Goal: Task Accomplishment & Management: Use online tool/utility

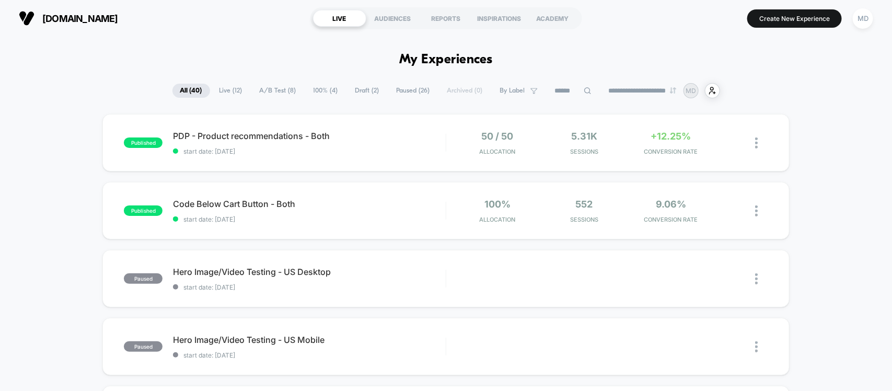
click at [221, 94] on span "Live ( 12 )" at bounding box center [231, 91] width 39 height 14
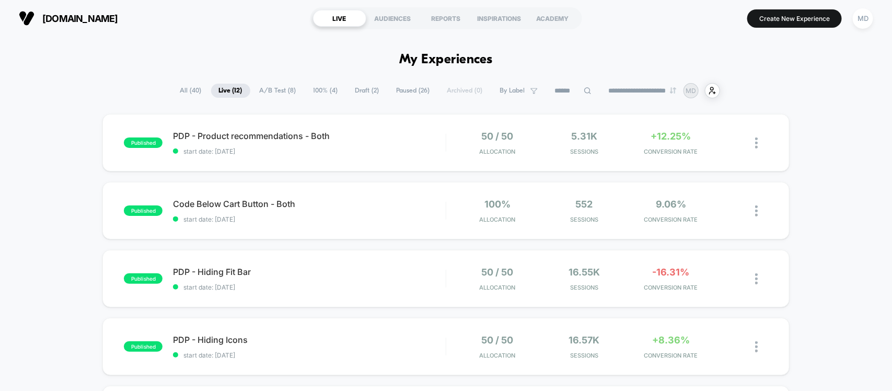
click at [390, 86] on span "Paused ( 26 )" at bounding box center [413, 91] width 49 height 14
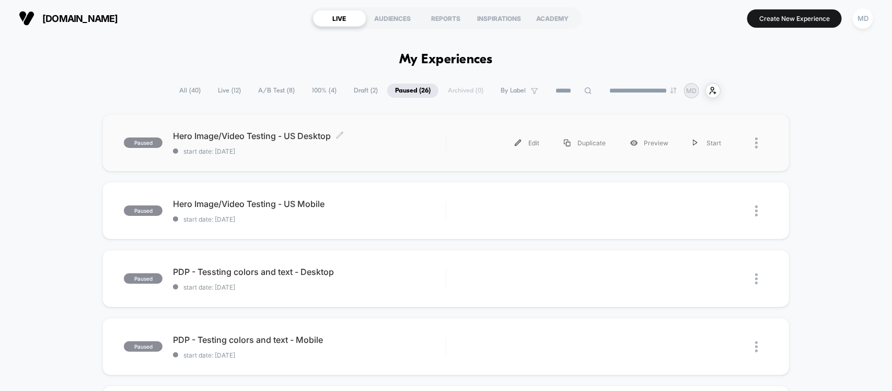
click at [288, 136] on span "Hero Image/Video Testing - US Desktop Click to edit experience details" at bounding box center [309, 136] width 272 height 10
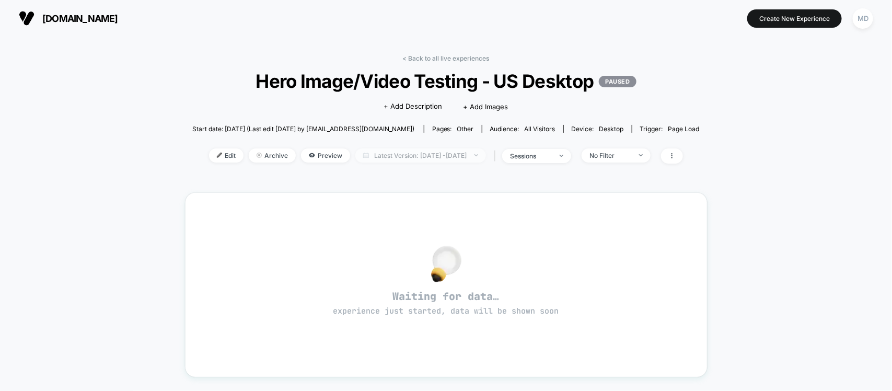
click at [397, 155] on span "Latest Version: [DATE] - [DATE]" at bounding box center [420, 155] width 131 height 14
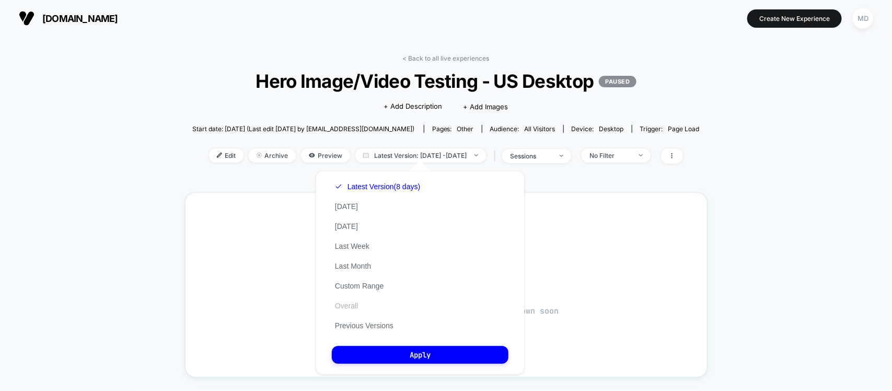
click at [354, 303] on button "Overall" at bounding box center [346, 305] width 29 height 9
click at [417, 348] on button "Apply" at bounding box center [420, 355] width 177 height 18
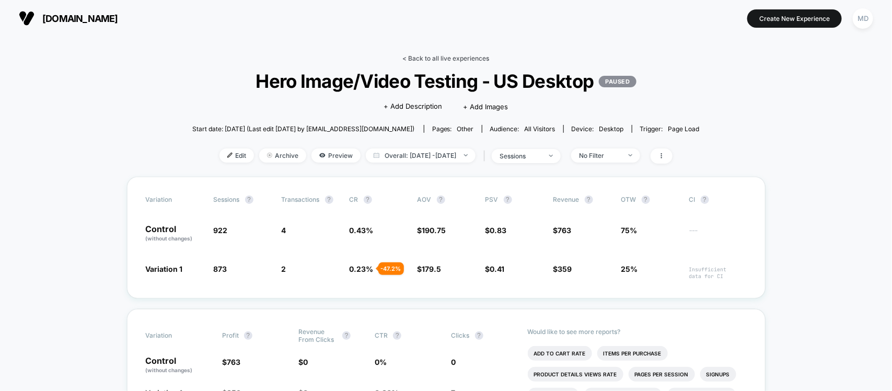
click at [452, 57] on link "< Back to all live experiences" at bounding box center [446, 58] width 87 height 8
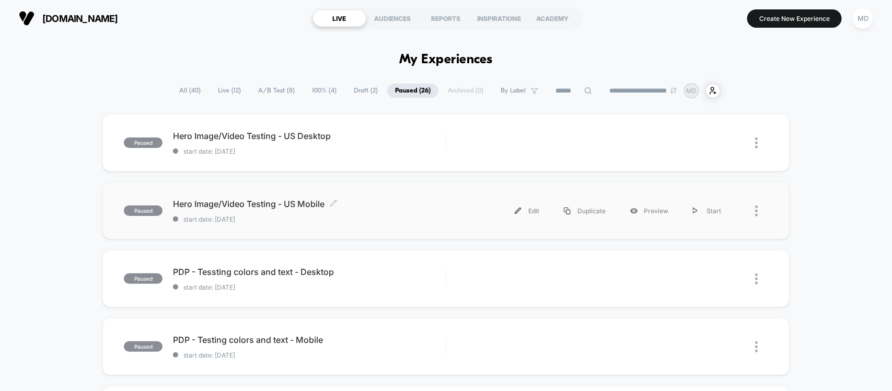
click at [262, 204] on span "Hero Image/Video Testing - US Mobile Click to edit experience details" at bounding box center [309, 203] width 272 height 10
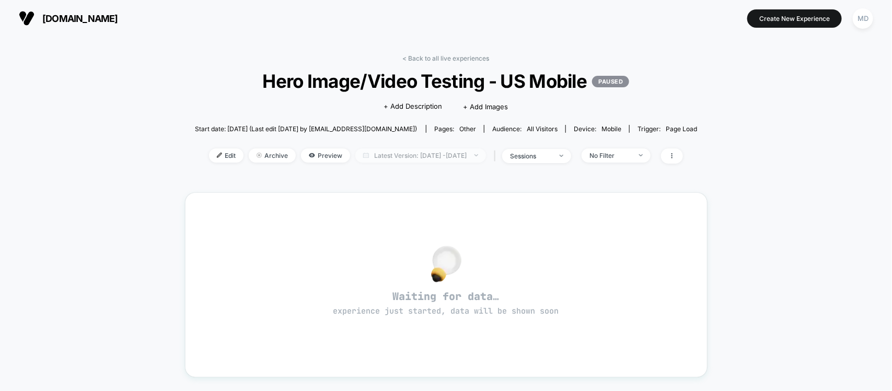
click at [427, 150] on span "Latest Version: [DATE] - [DATE]" at bounding box center [420, 155] width 131 height 14
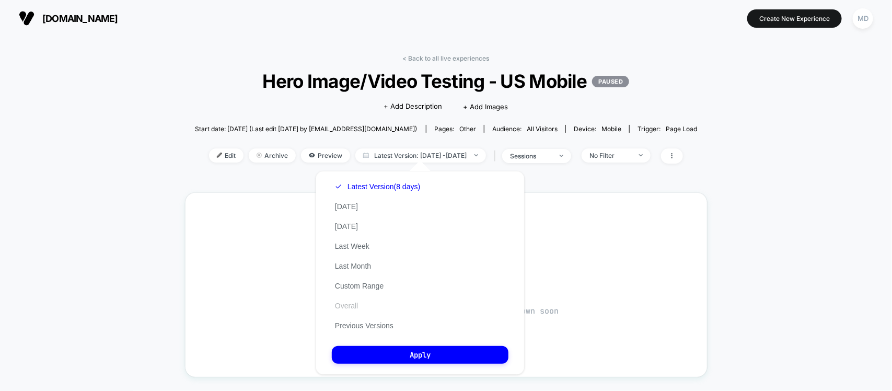
click at [343, 304] on button "Overall" at bounding box center [346, 305] width 29 height 9
click at [372, 341] on div "Latest Version (8 days) [DATE] [DATE] Last Week Last Month Custom Range Overall…" at bounding box center [419, 273] width 209 height 204
drag, startPoint x: 375, startPoint y: 345, endPoint x: 482, endPoint y: 352, distance: 106.7
click at [375, 346] on button "Apply" at bounding box center [420, 355] width 177 height 18
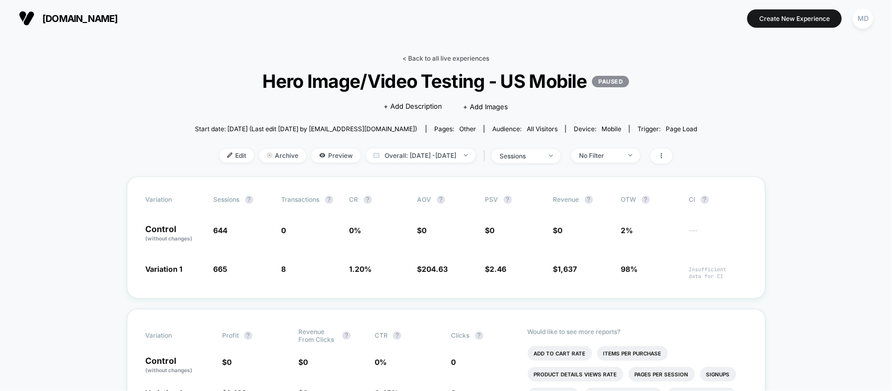
click at [440, 57] on link "< Back to all live experiences" at bounding box center [446, 58] width 87 height 8
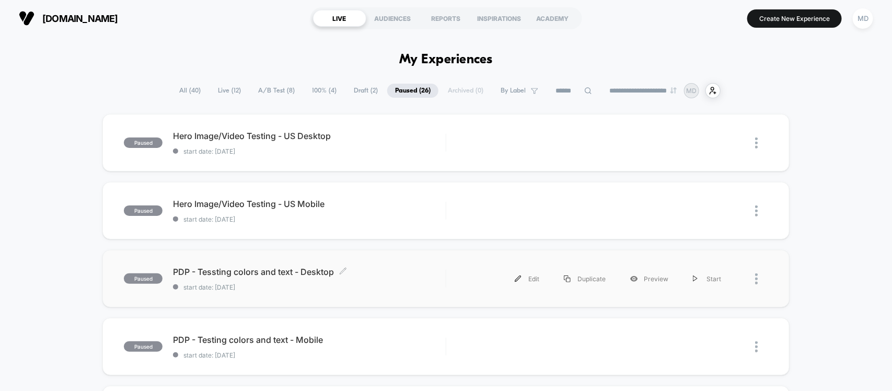
click at [270, 272] on span "PDP - Tessting colors and text - Desktop Click to edit experience details" at bounding box center [309, 271] width 272 height 10
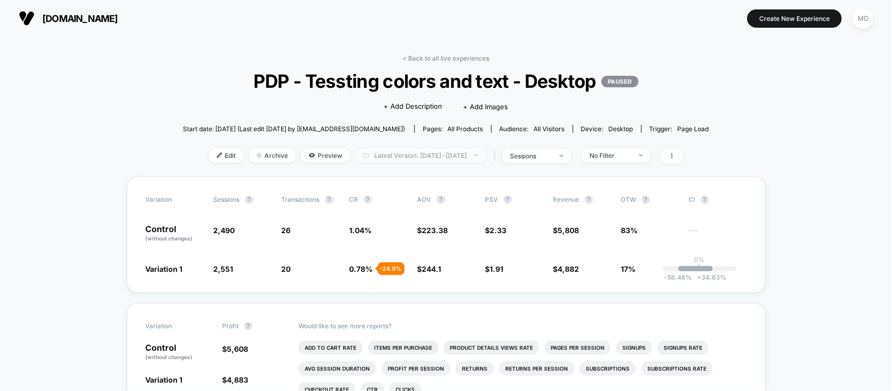
click at [436, 154] on span "Latest Version: [DATE] - [DATE]" at bounding box center [420, 155] width 131 height 14
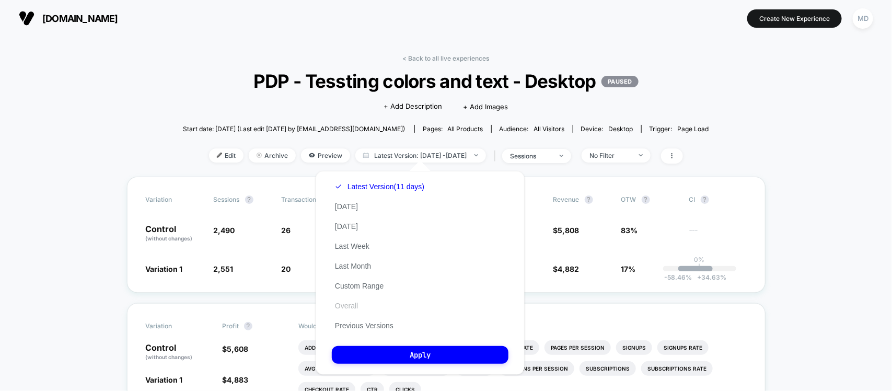
click at [350, 301] on button "Overall" at bounding box center [346, 305] width 29 height 9
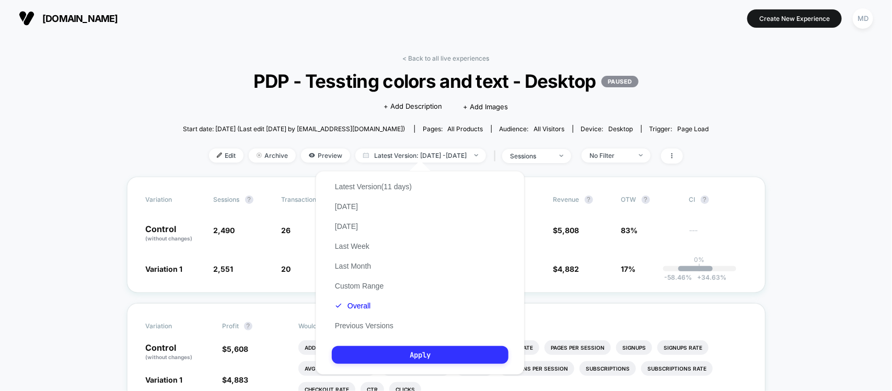
click at [371, 346] on button "Apply" at bounding box center [420, 355] width 177 height 18
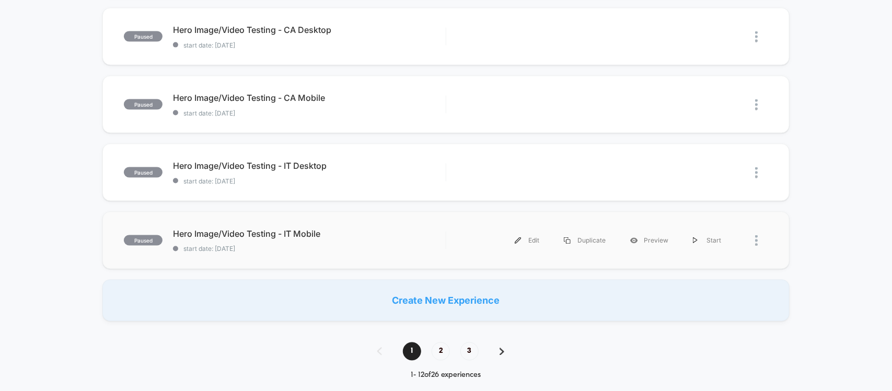
scroll to position [653, 0]
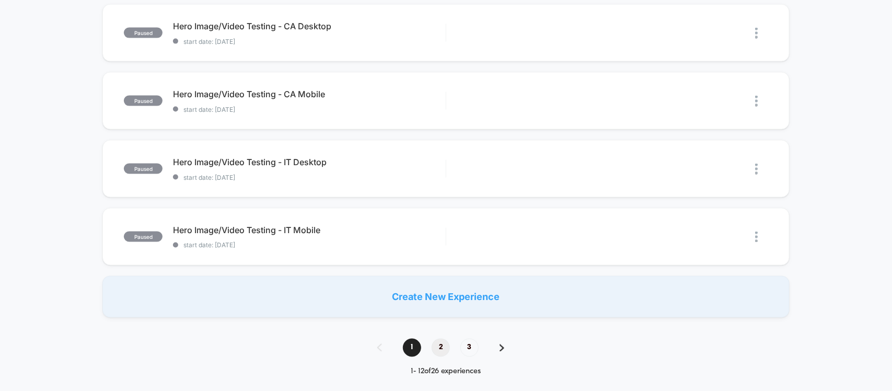
click at [447, 346] on span "2" at bounding box center [440, 347] width 18 height 18
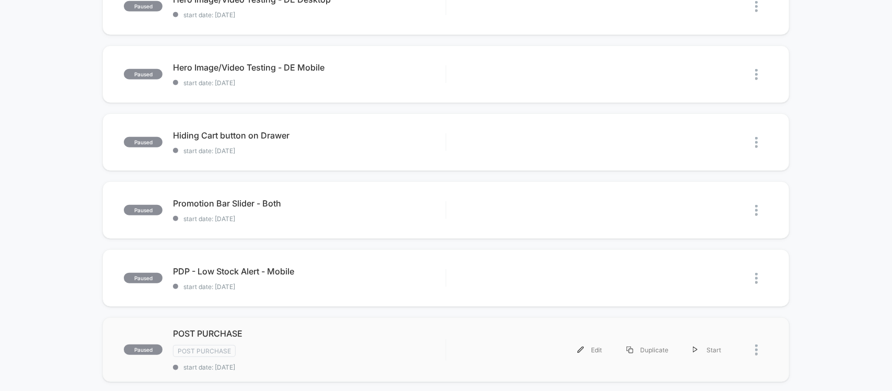
scroll to position [261, 0]
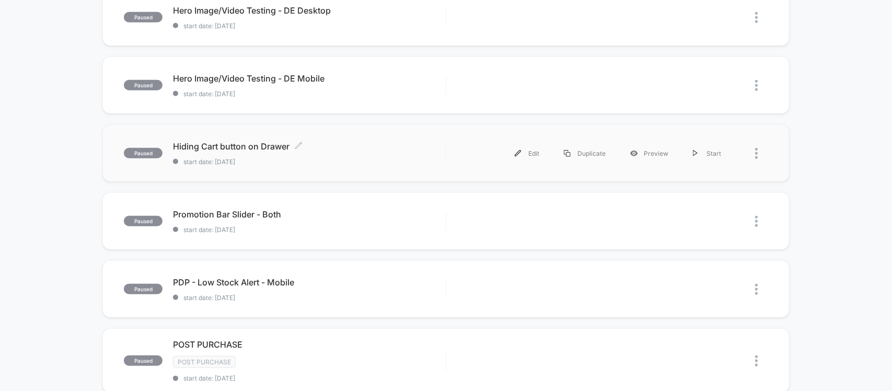
click at [238, 145] on span "Hiding Cart button on Drawer Click to edit experience details" at bounding box center [309, 146] width 272 height 10
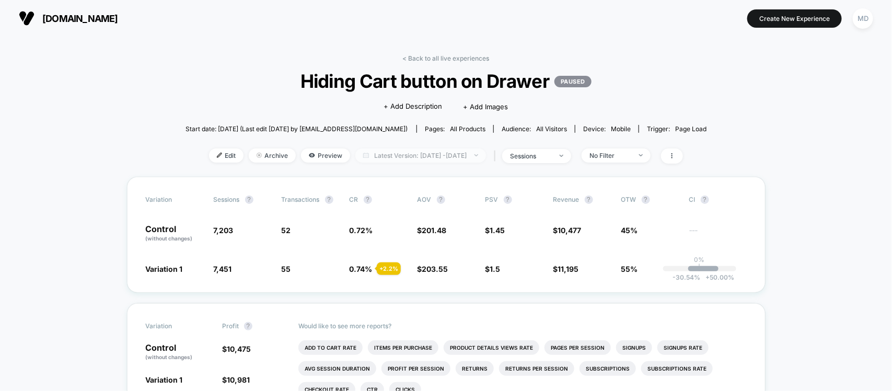
click at [415, 155] on span "Latest Version: [DATE] - [DATE]" at bounding box center [420, 155] width 131 height 14
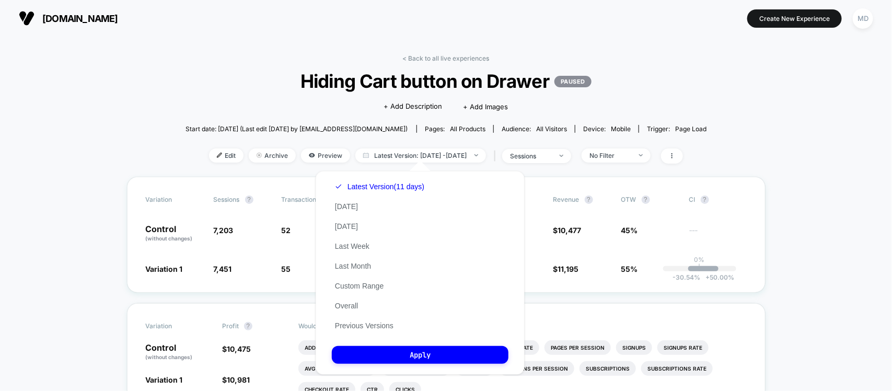
click at [346, 312] on div "Latest Version (11 days) [DATE] [DATE] Last Week Last Month Custom Range Overal…" at bounding box center [380, 256] width 96 height 159
drag, startPoint x: 350, startPoint y: 301, endPoint x: 359, endPoint y: 312, distance: 13.8
click at [350, 302] on button "Overall" at bounding box center [346, 305] width 29 height 9
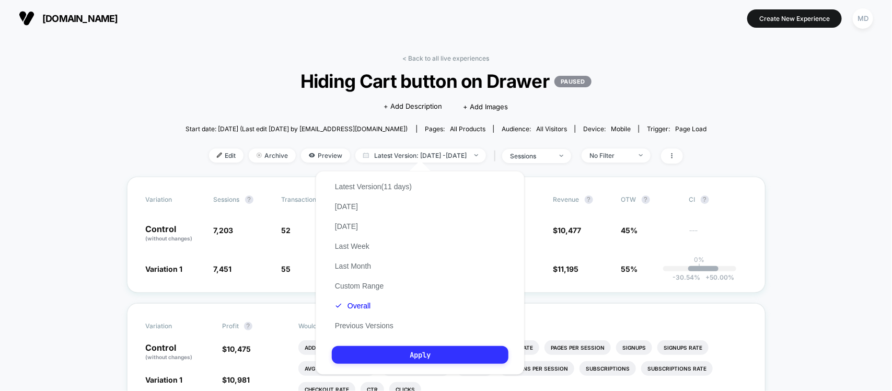
click at [387, 349] on button "Apply" at bounding box center [420, 355] width 177 height 18
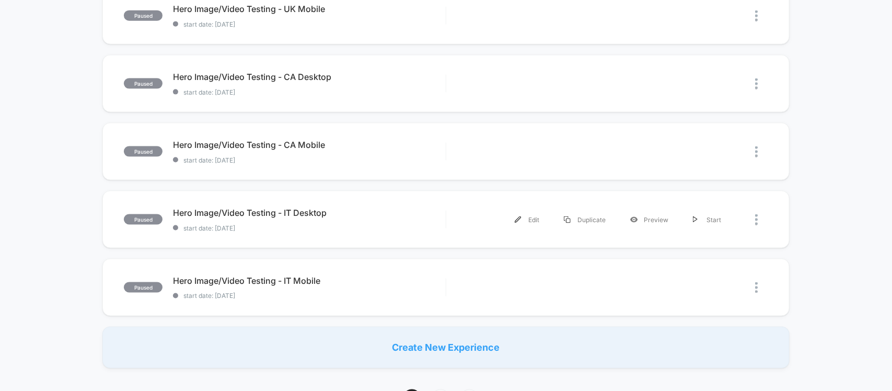
scroll to position [849, 0]
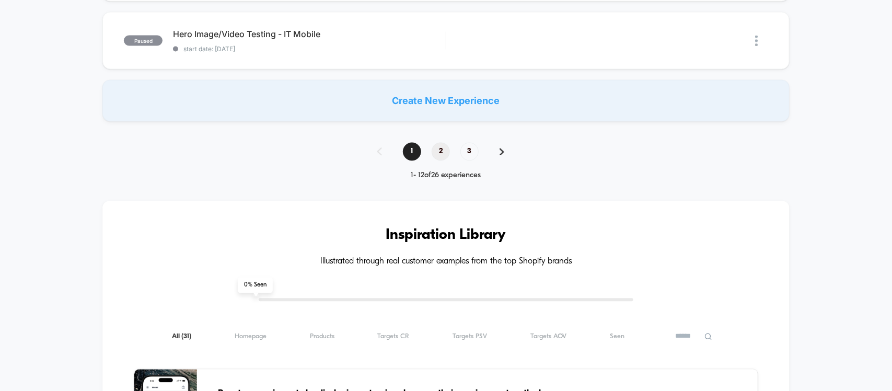
click at [439, 149] on span "2" at bounding box center [440, 152] width 18 height 18
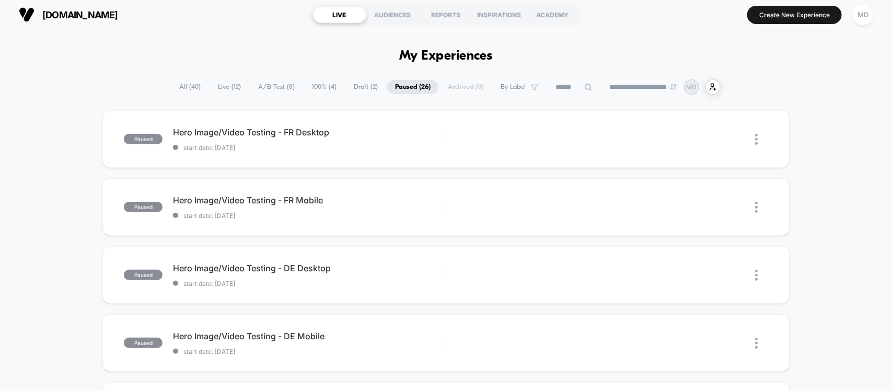
scroll to position [0, 0]
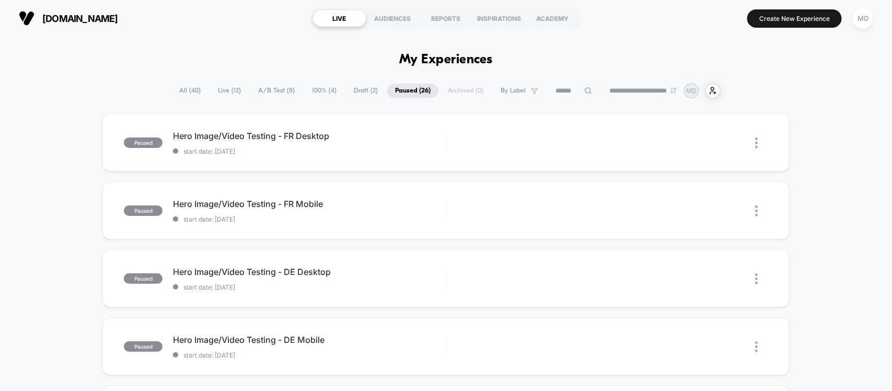
click at [226, 85] on span "Live ( 12 )" at bounding box center [229, 91] width 39 height 14
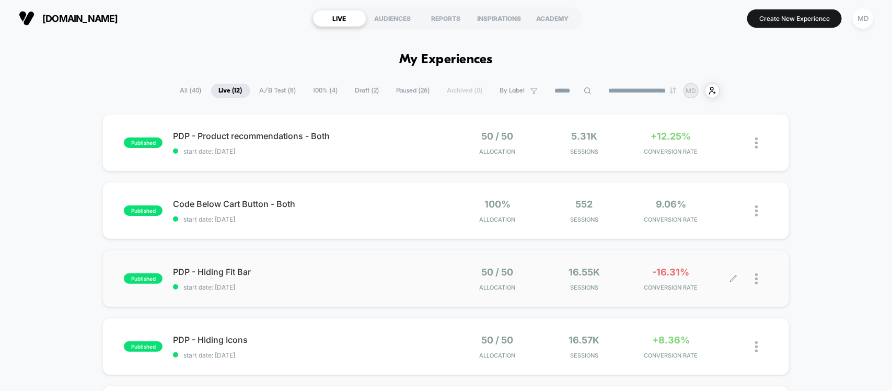
click at [753, 277] on div at bounding box center [750, 278] width 34 height 25
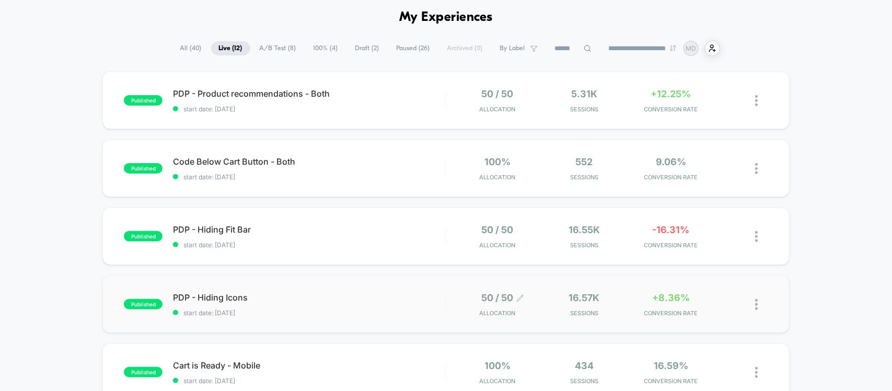
scroll to position [65, 0]
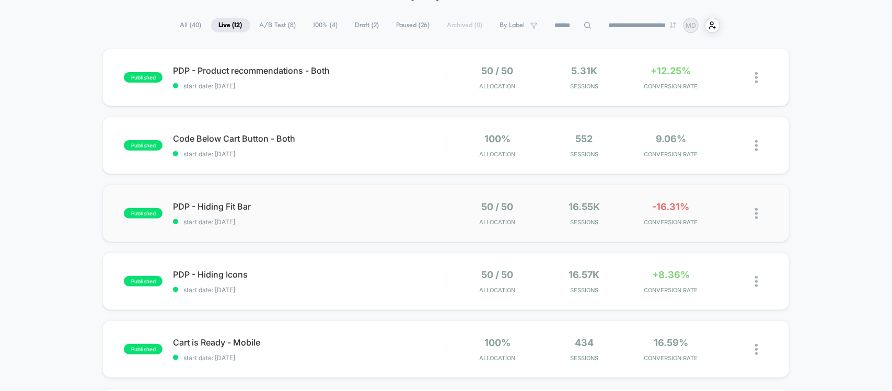
click at [756, 215] on img at bounding box center [756, 213] width 3 height 11
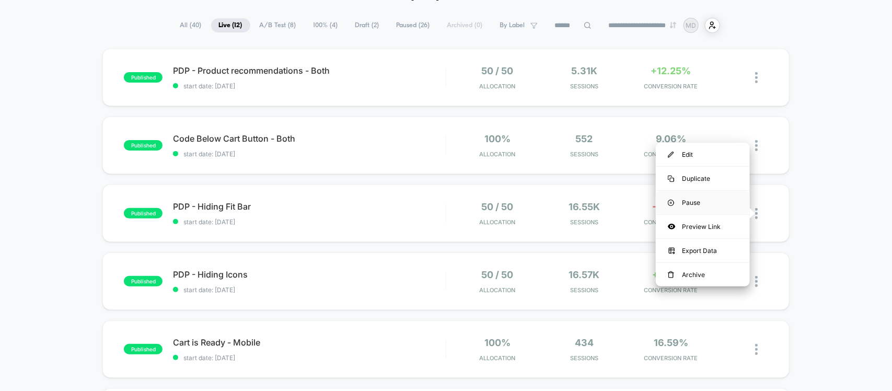
click at [701, 196] on div "Pause" at bounding box center [703, 203] width 94 height 24
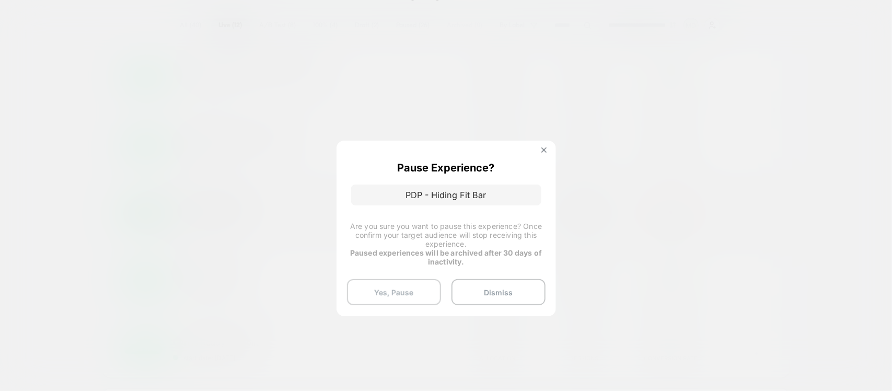
click at [405, 281] on button "Yes, Pause" at bounding box center [394, 292] width 94 height 26
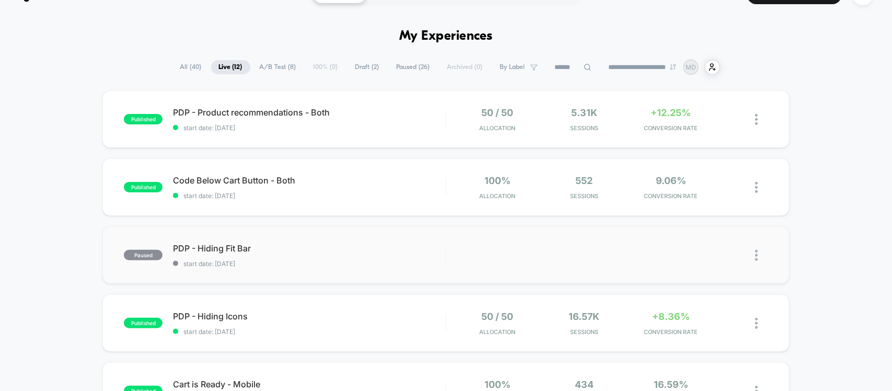
scroll to position [0, 0]
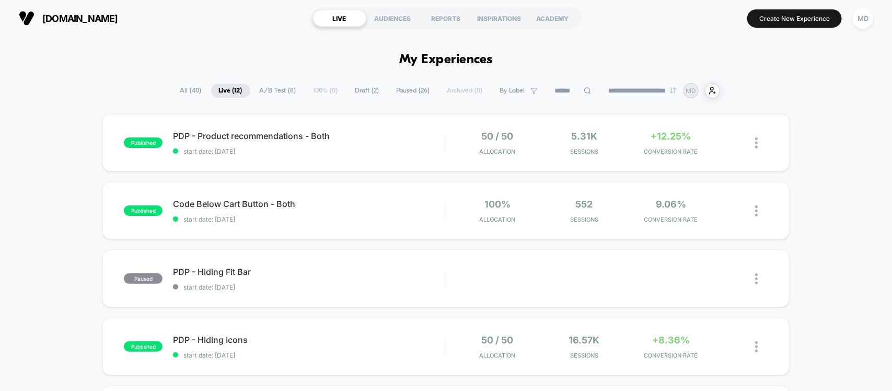
click at [583, 91] on icon at bounding box center [587, 91] width 8 height 8
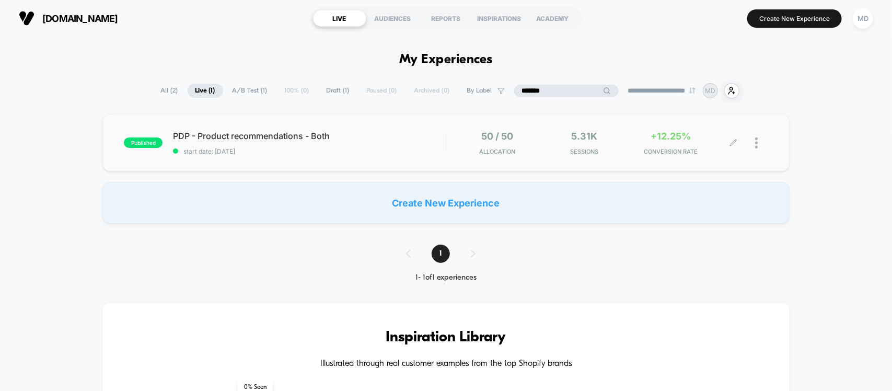
type input "*******"
click at [733, 141] on icon at bounding box center [733, 142] width 6 height 6
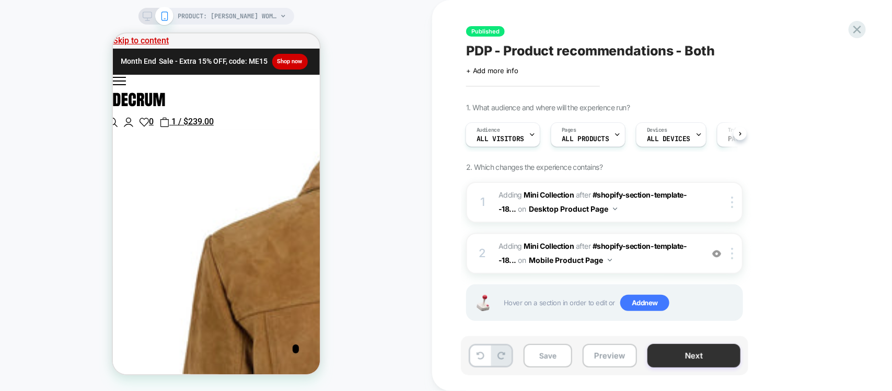
click at [694, 359] on button "Next" at bounding box center [693, 356] width 93 height 24
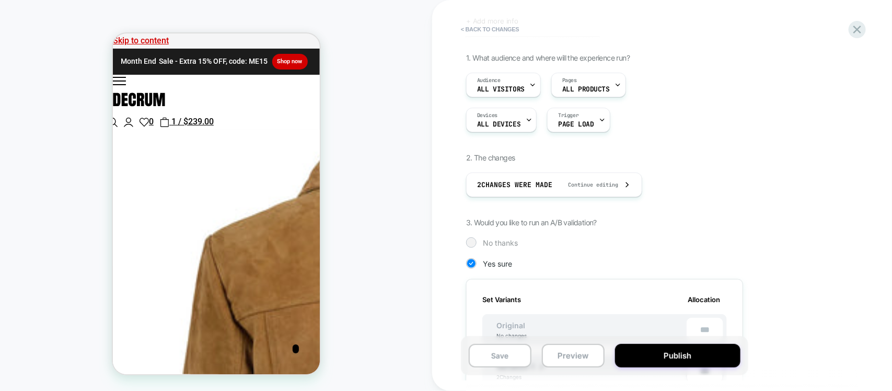
click at [493, 239] on span "No thanks" at bounding box center [500, 242] width 35 height 9
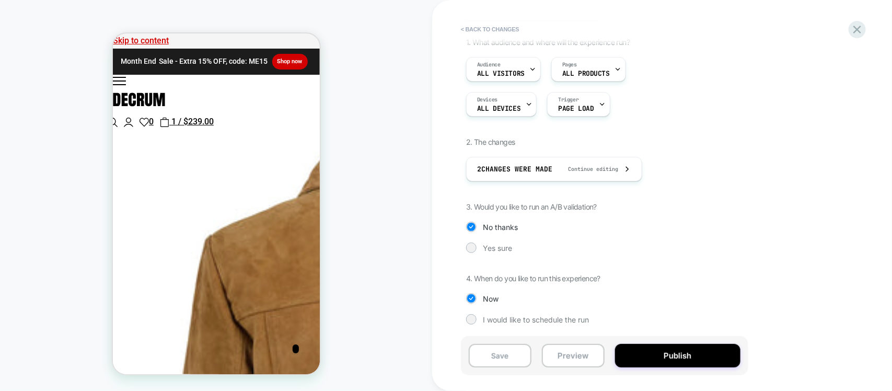
scroll to position [84, 0]
click at [658, 357] on button "Publish" at bounding box center [677, 356] width 125 height 24
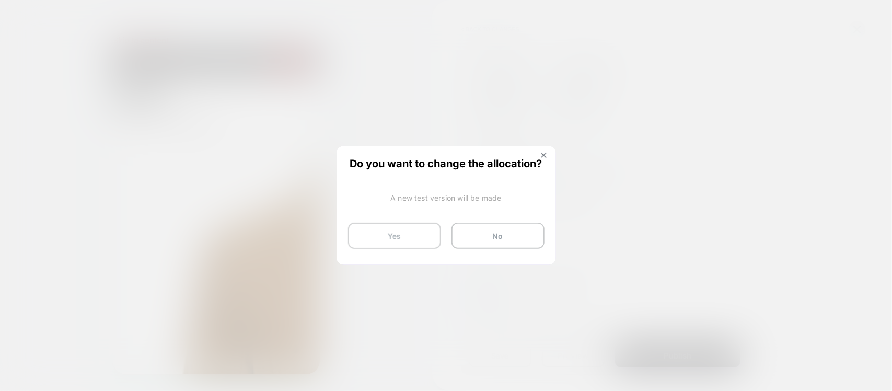
click at [388, 231] on button "Yes" at bounding box center [394, 236] width 93 height 26
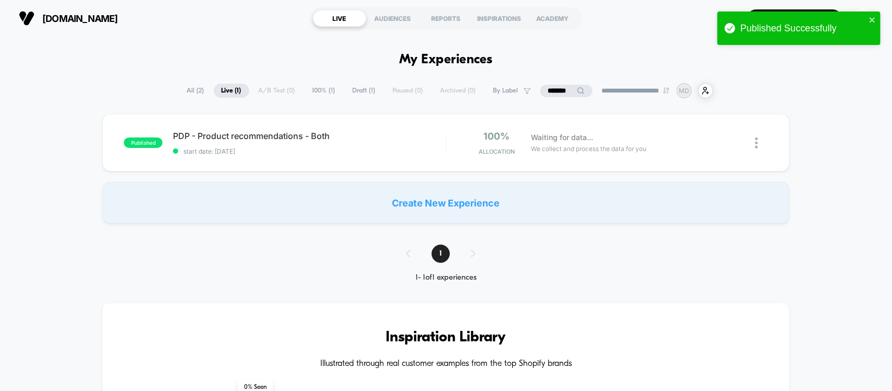
click at [265, 93] on div "**********" at bounding box center [446, 90] width 534 height 15
click at [563, 87] on input "*******" at bounding box center [566, 91] width 104 height 13
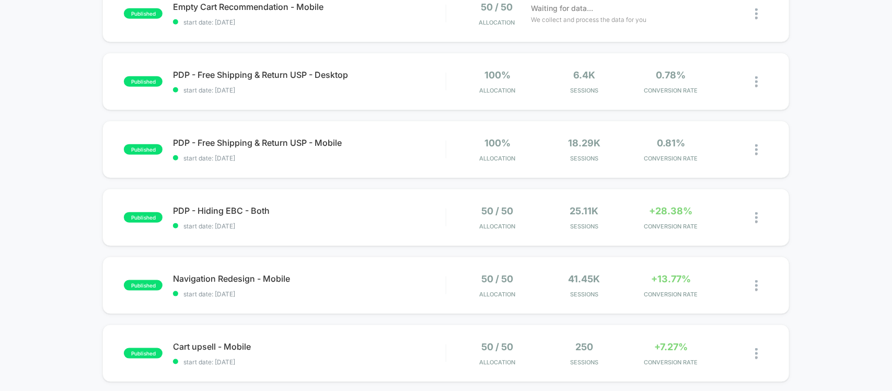
scroll to position [392, 0]
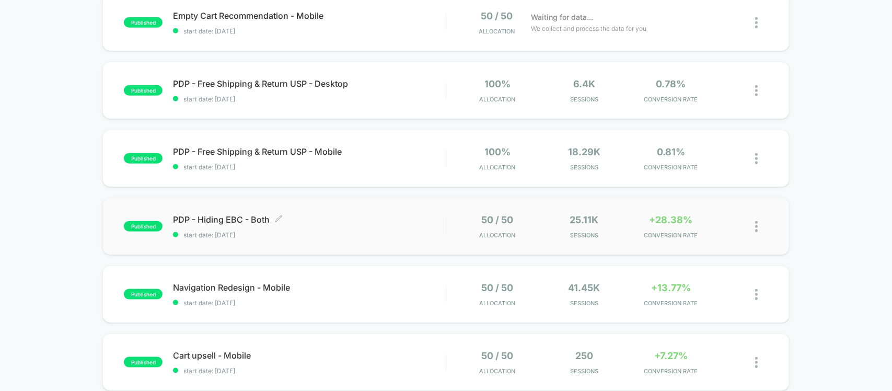
click at [196, 223] on span "PDP - Hiding EBC - Both Click to edit experience details" at bounding box center [309, 219] width 272 height 10
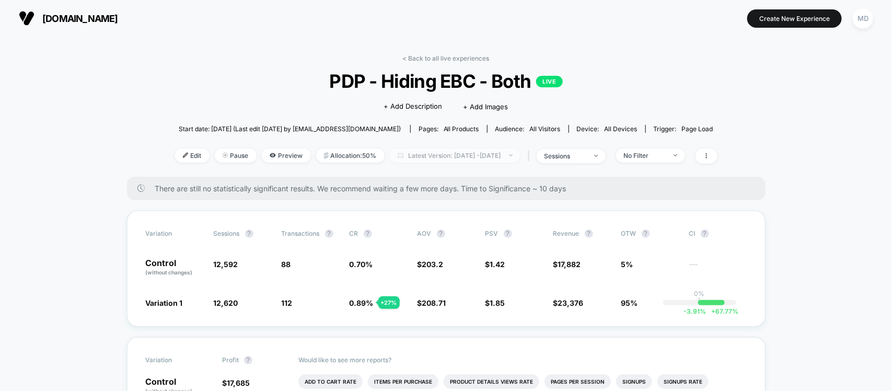
click at [427, 153] on span "Latest Version: [DATE] - [DATE]" at bounding box center [455, 155] width 131 height 14
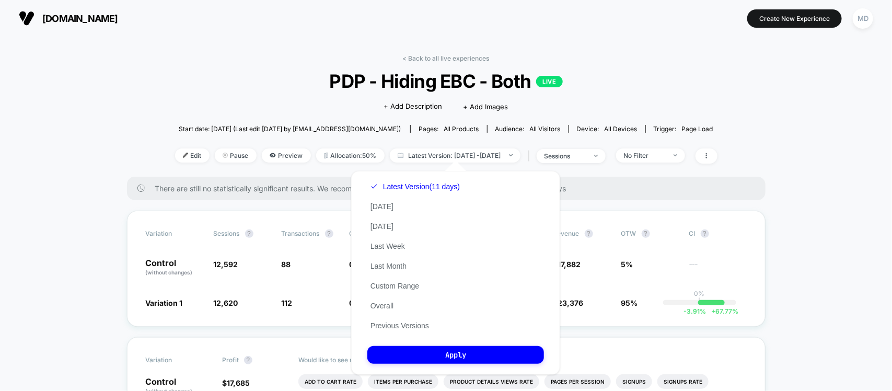
click at [380, 296] on div "Latest Version (11 days) [DATE] [DATE] Last Week Last Month Custom Range Overal…" at bounding box center [415, 256] width 96 height 159
click at [380, 306] on button "Overall" at bounding box center [381, 305] width 29 height 9
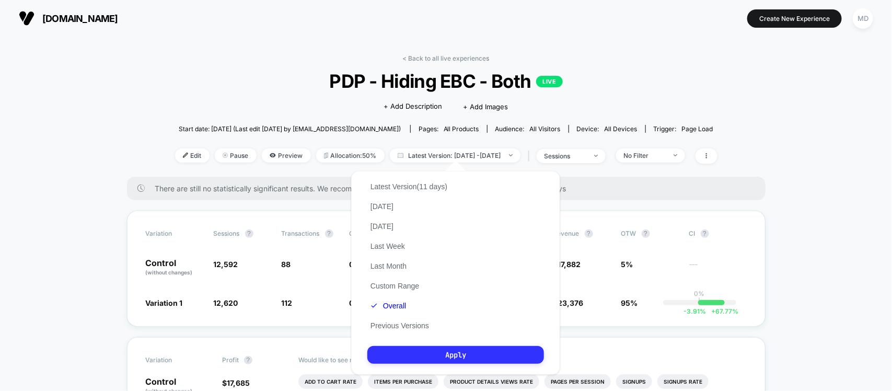
click at [435, 350] on button "Apply" at bounding box center [455, 355] width 177 height 18
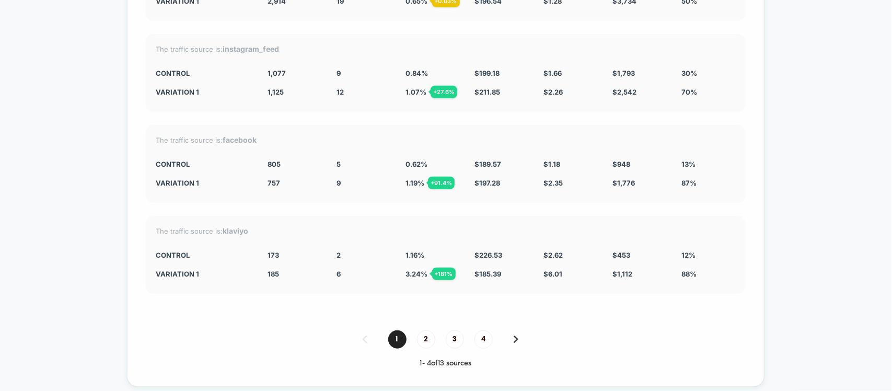
scroll to position [2089, 0]
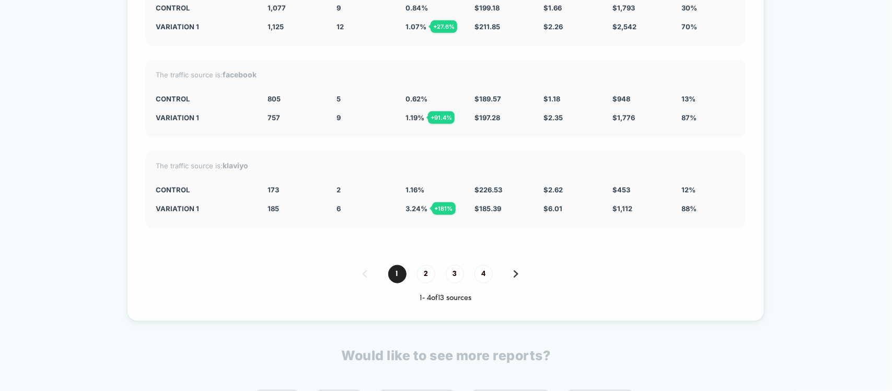
click at [415, 265] on div "1 2 3 4" at bounding box center [446, 274] width 600 height 18
click at [421, 265] on span "2" at bounding box center [426, 274] width 18 height 18
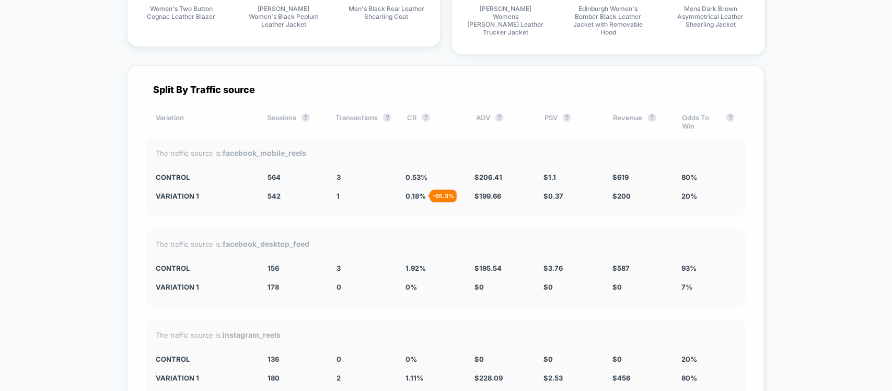
scroll to position [1828, 0]
